Goal: Navigation & Orientation: Find specific page/section

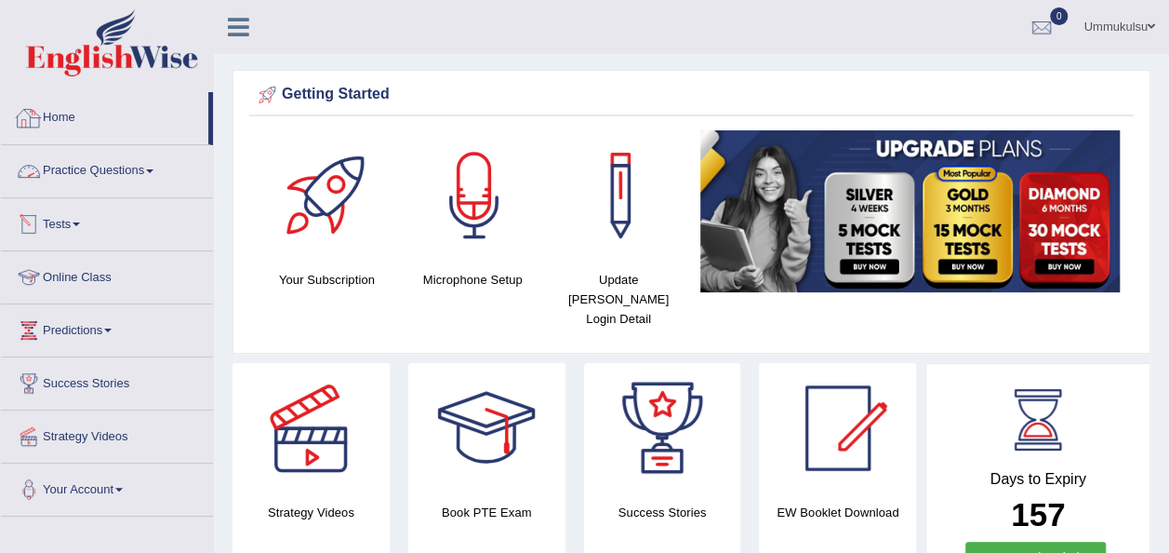
click at [60, 111] on link "Home" at bounding box center [104, 115] width 207 height 47
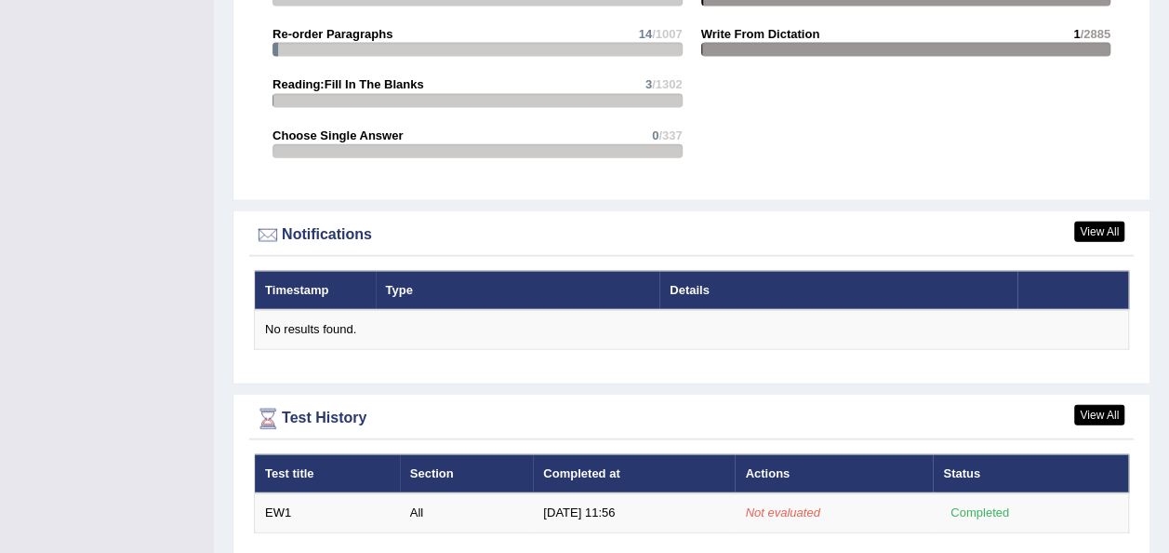
scroll to position [2119, 0]
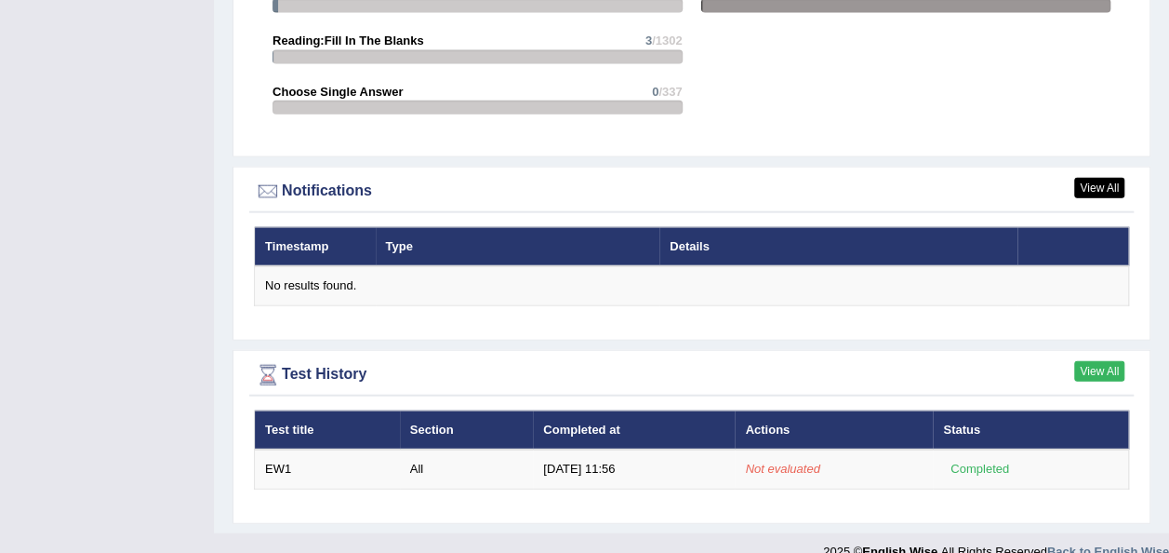
click at [1102, 361] on link "View All" at bounding box center [1099, 371] width 50 height 20
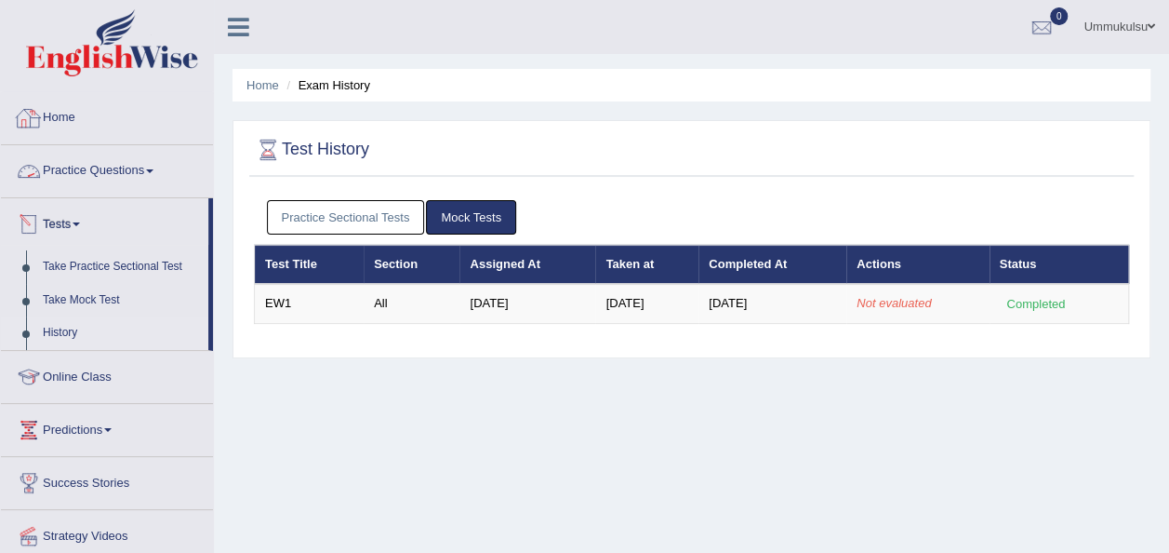
click at [52, 104] on link "Home" at bounding box center [107, 115] width 212 height 47
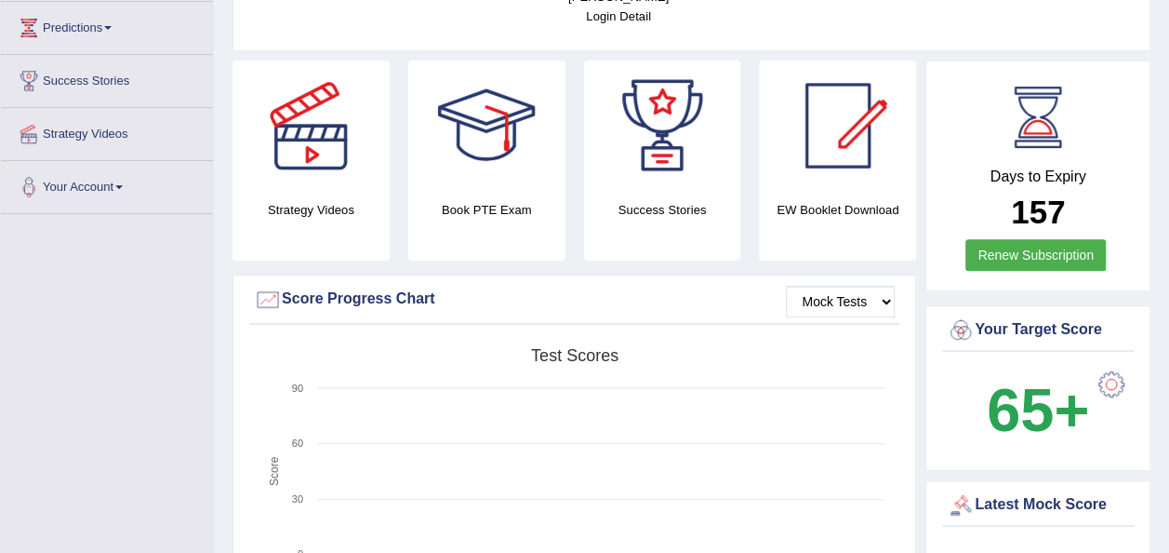
scroll to position [303, 0]
